Goal: Navigation & Orientation: Understand site structure

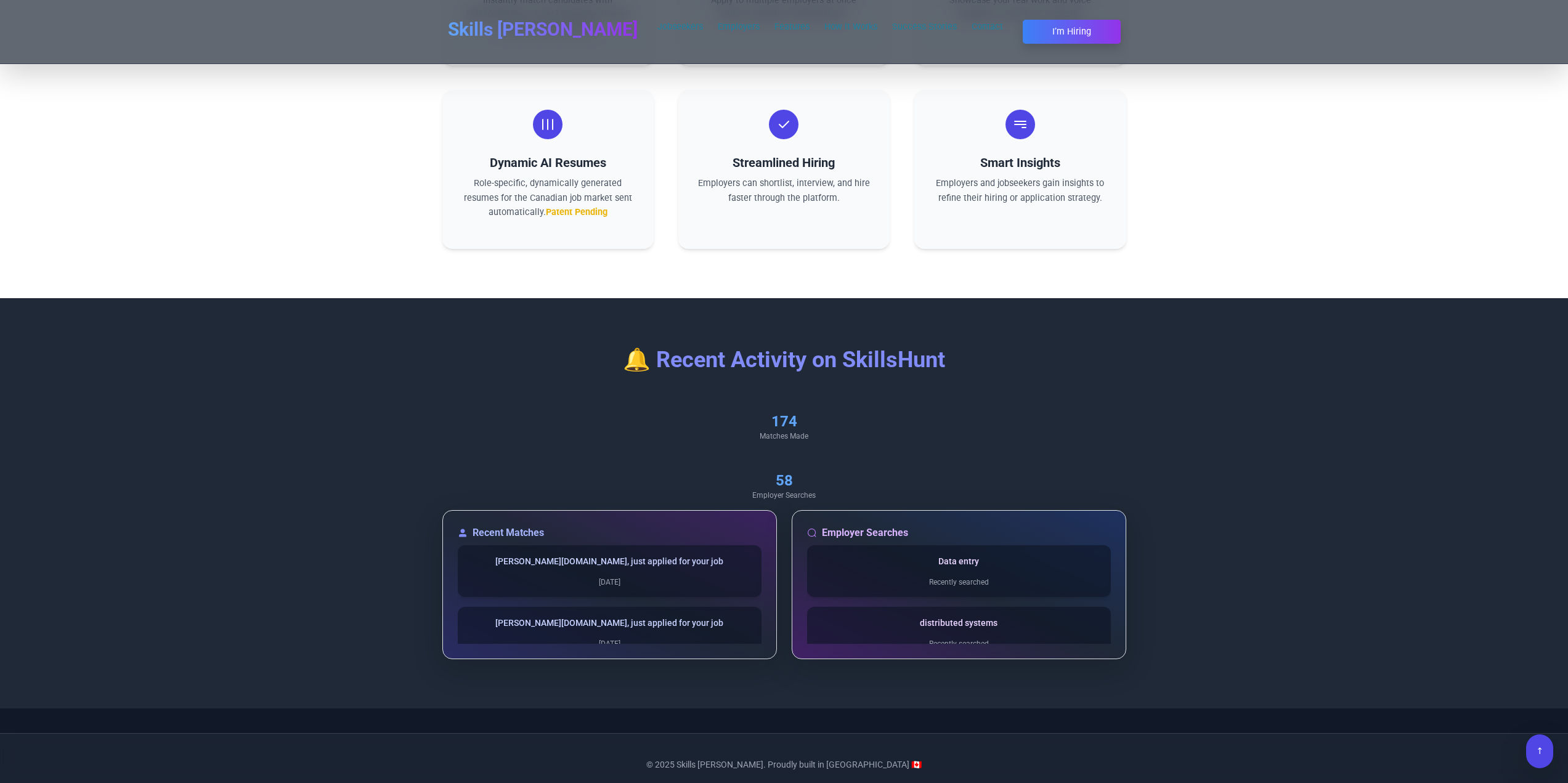
scroll to position [4120, 0]
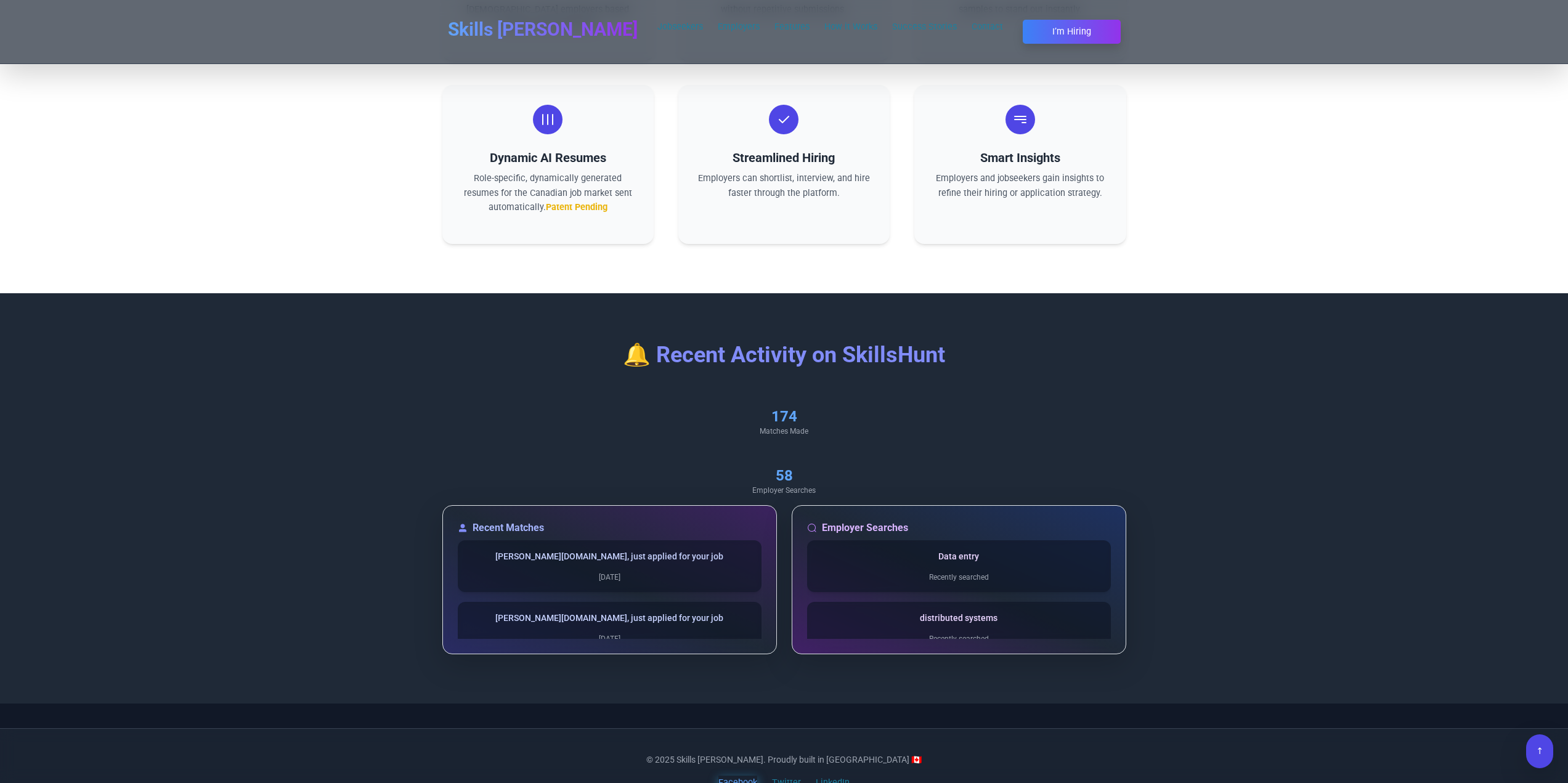
click at [731, 776] on link "Facebook" at bounding box center [738, 783] width 38 height 14
click at [825, 776] on link "LinkedIn" at bounding box center [833, 783] width 34 height 14
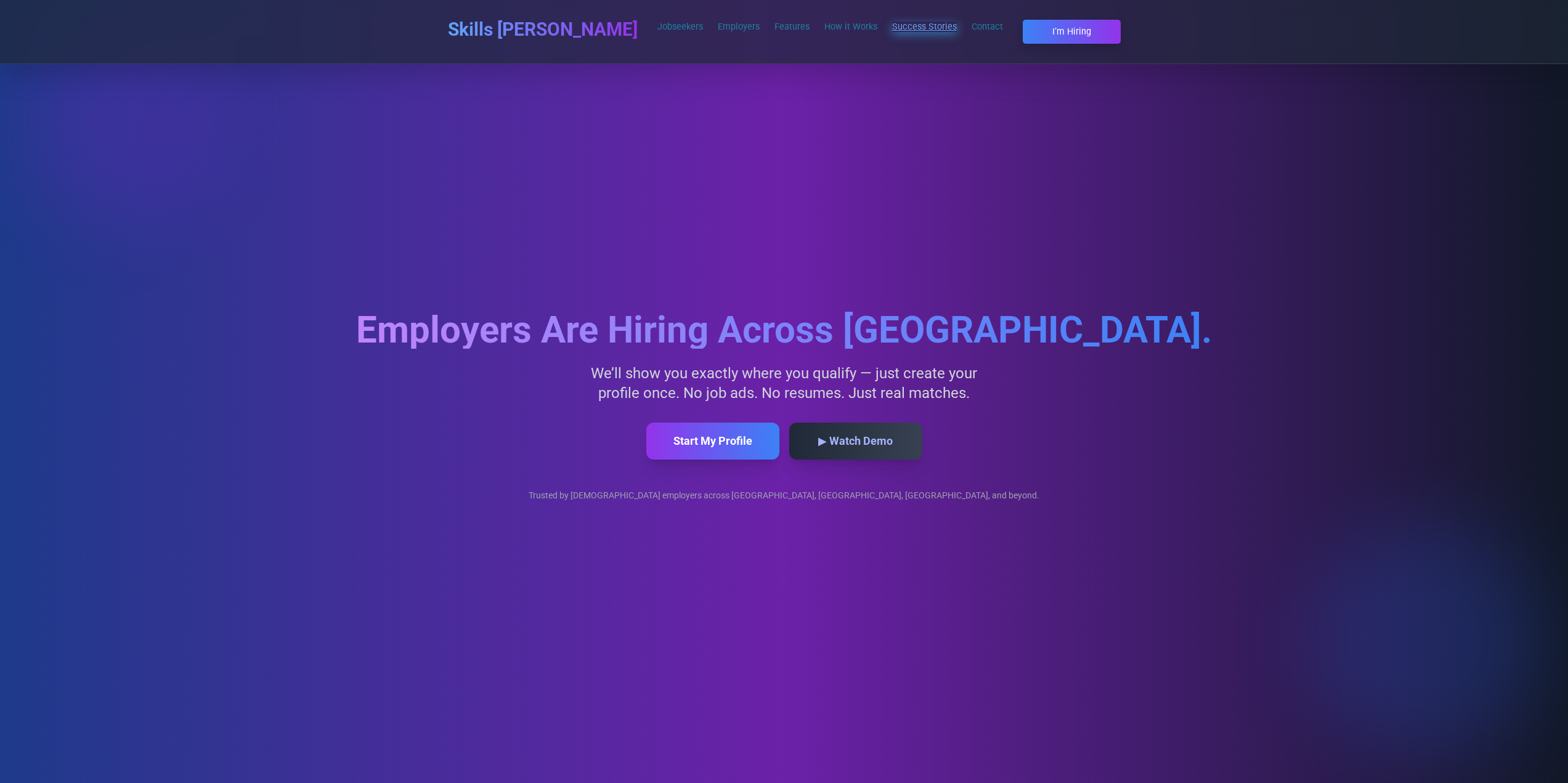
click at [892, 26] on link "Success Stories" at bounding box center [924, 26] width 65 height 10
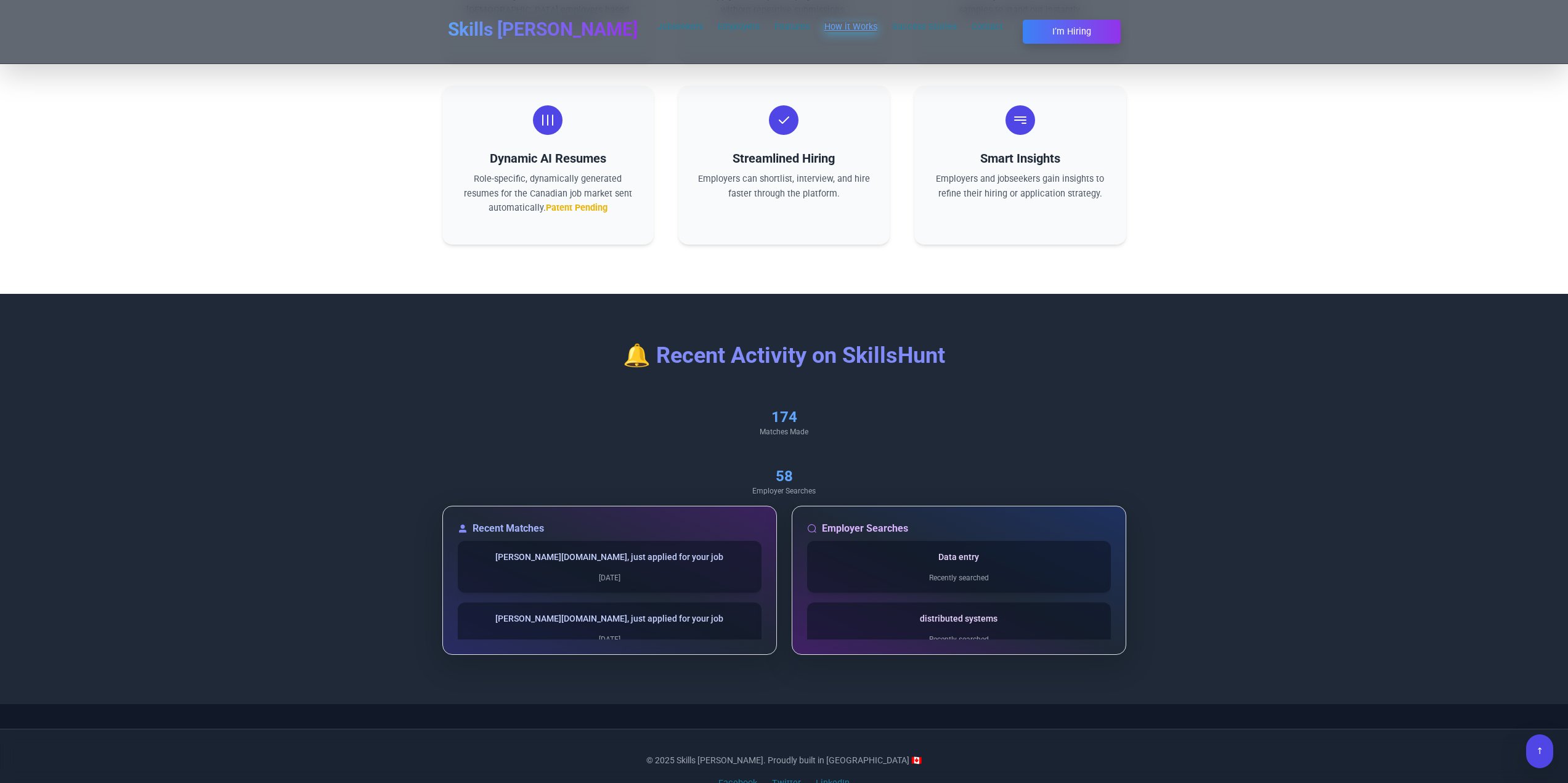
scroll to position [4120, 0]
click at [825, 22] on link "How it Works" at bounding box center [851, 26] width 53 height 10
click at [1223, 211] on section "Why Choose SkillsHunt? AI-Powered Job Matching Instantly match candidates with …" at bounding box center [784, 46] width 1568 height 494
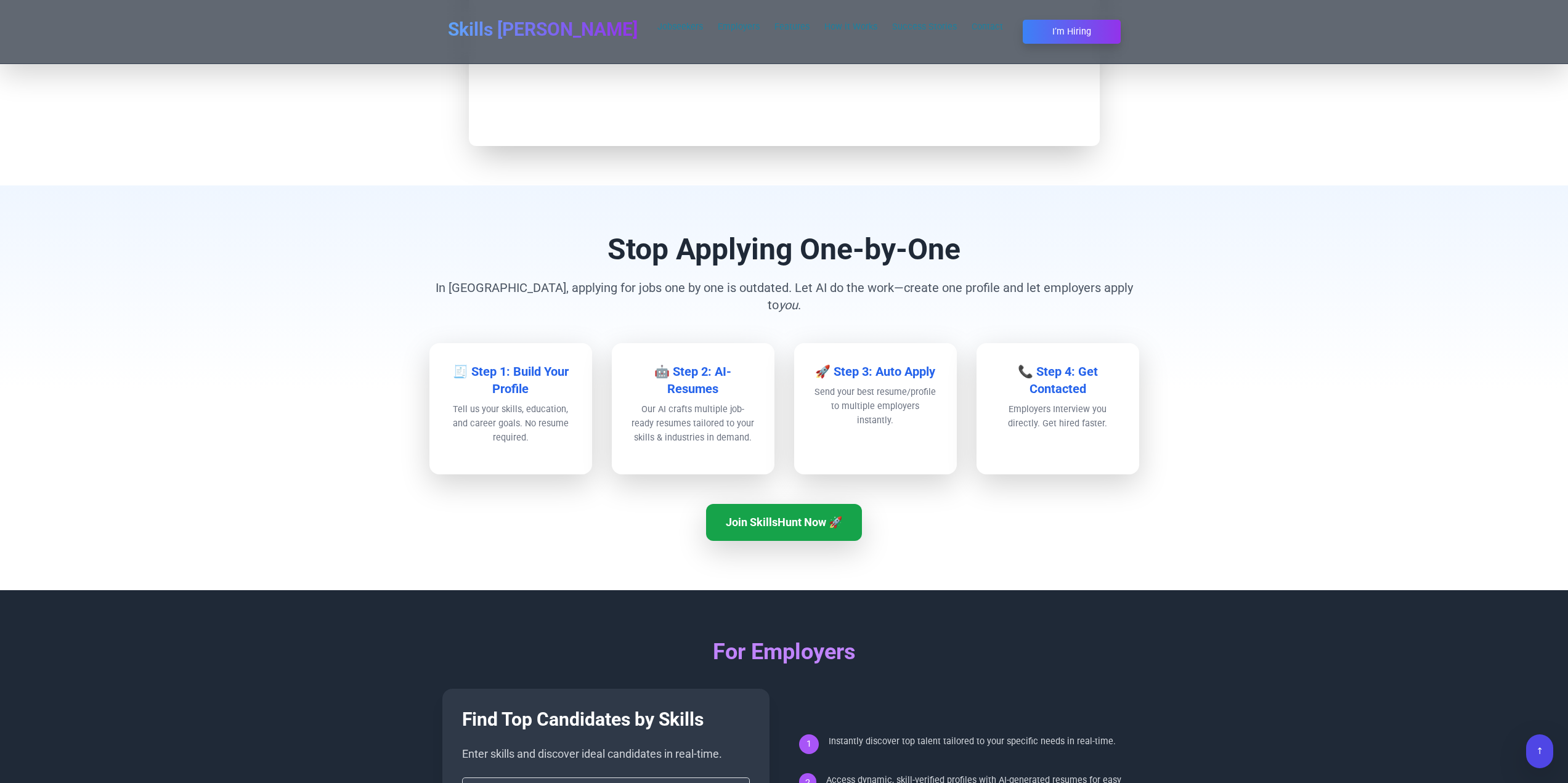
scroll to position [3572, 0]
